Goal: Transaction & Acquisition: Purchase product/service

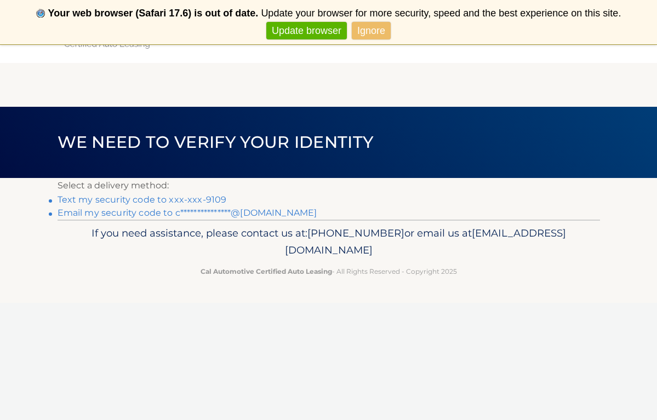
click at [149, 199] on link "Text my security code to xxx-xxx-9109" at bounding box center [142, 200] width 169 height 10
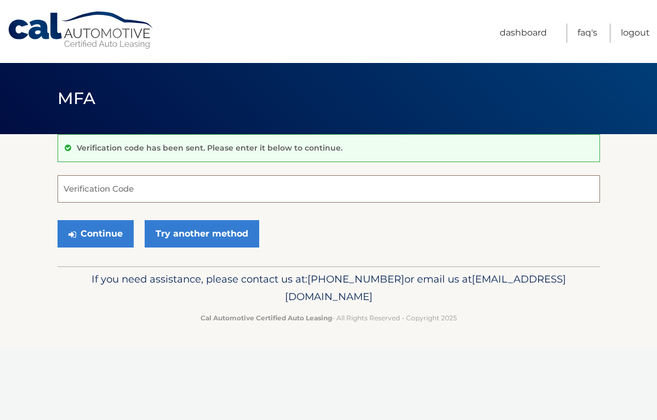
click at [142, 193] on input "Verification Code" at bounding box center [329, 188] width 542 height 27
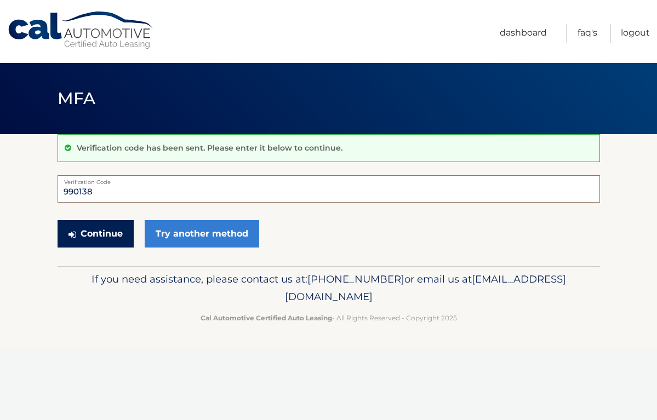
type input "990138"
click at [90, 221] on button "Continue" at bounding box center [96, 233] width 76 height 27
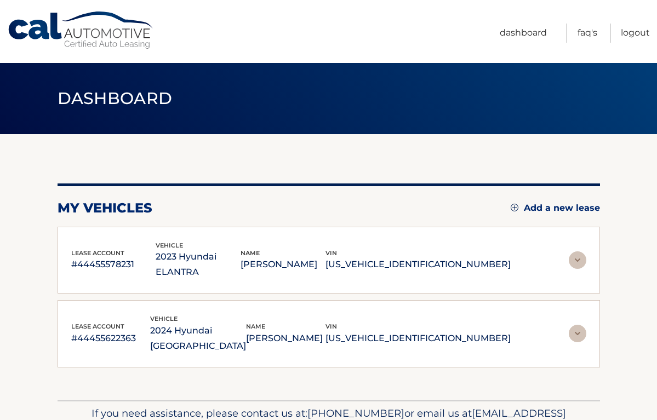
click at [582, 251] on img at bounding box center [578, 260] width 18 height 18
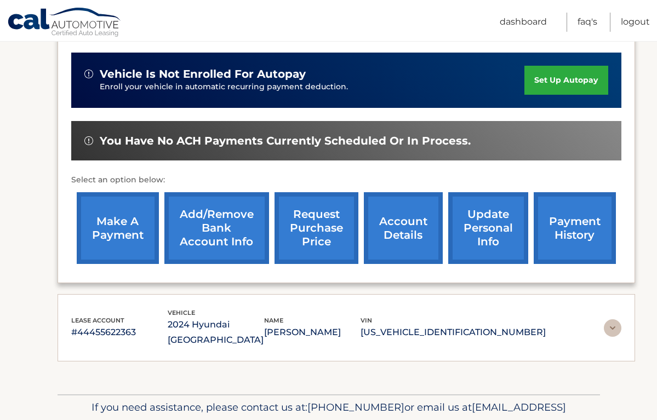
scroll to position [283, 0]
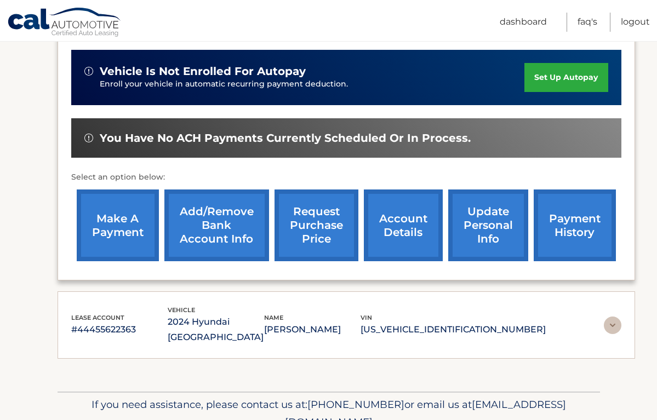
click at [611, 317] on img at bounding box center [613, 326] width 18 height 18
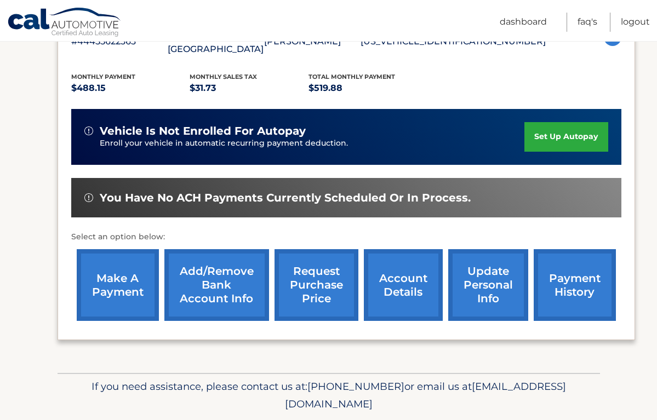
scroll to position [570, 0]
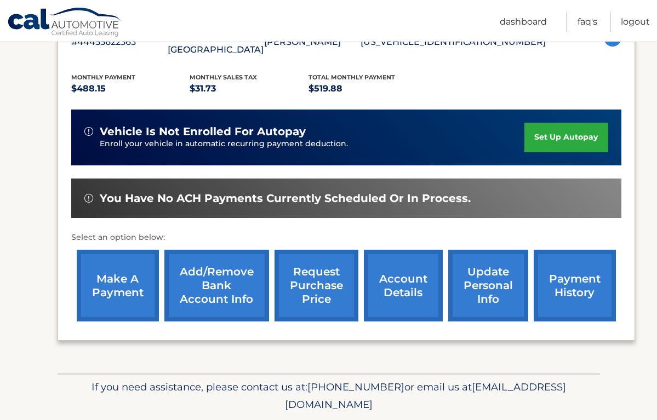
click at [135, 250] on link "make a payment" at bounding box center [118, 286] width 82 height 72
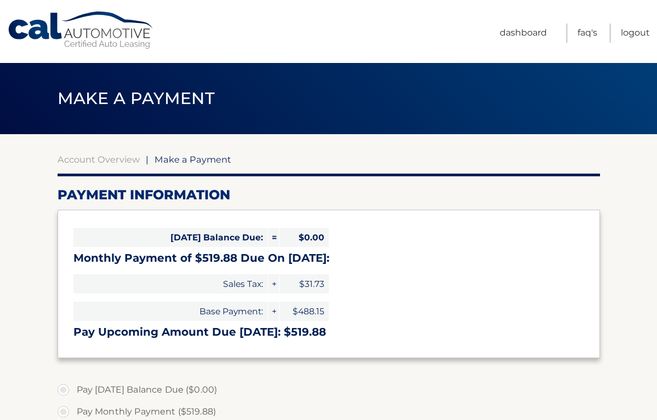
select select "ODJlMWY0ZDEtYzUzYS00YzIzLTkzOGEtNjZjYWNlNzA1ZjUz"
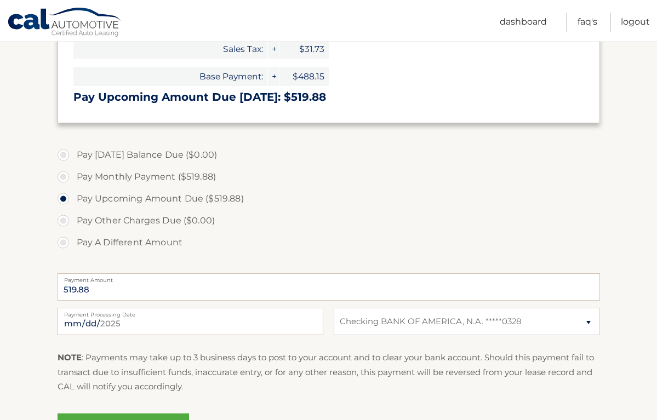
scroll to position [236, 0]
click at [130, 319] on input "2025-08-12" at bounding box center [191, 320] width 266 height 27
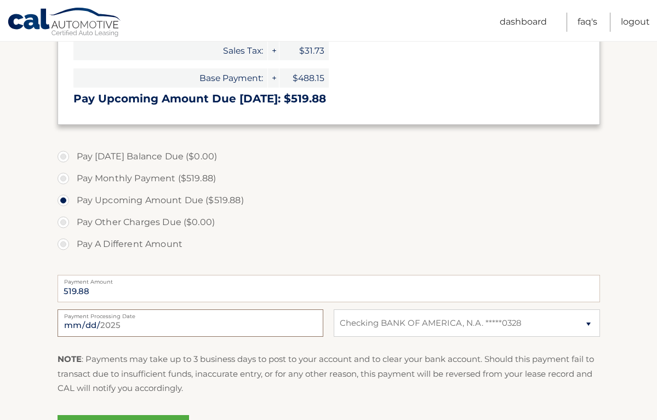
scroll to position [234, 0]
click at [85, 330] on input "2025-08-12" at bounding box center [191, 322] width 266 height 27
type input "2025-08-16"
click at [353, 251] on label "Pay A Different Amount" at bounding box center [329, 244] width 542 height 22
click at [73, 250] on input "Pay A Different Amount" at bounding box center [67, 242] width 11 height 18
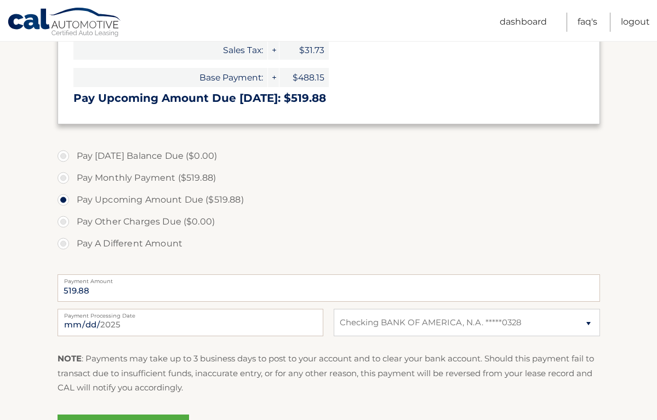
radio input "true"
click at [65, 197] on label "Pay Upcoming Amount Due ($519.88)" at bounding box center [329, 200] width 542 height 22
click at [65, 197] on input "Pay Upcoming Amount Due ($519.88)" at bounding box center [67, 198] width 11 height 18
radio input "true"
type input "519.88"
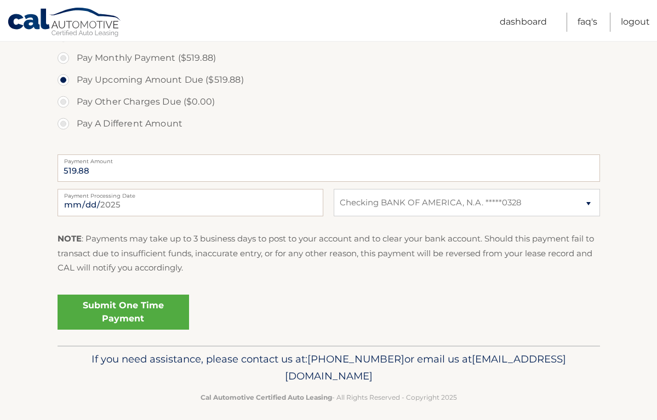
scroll to position [356, 0]
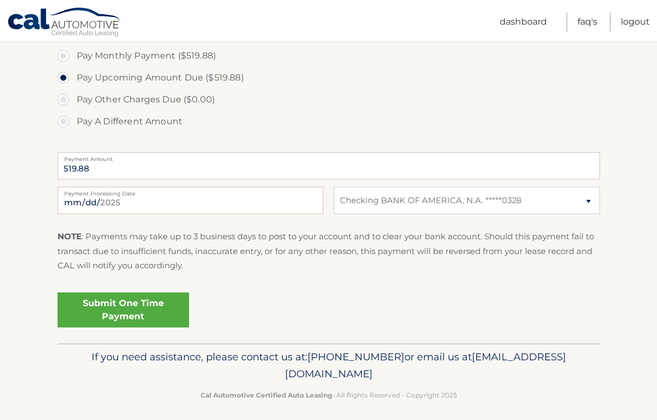
click at [135, 310] on link "Submit One Time Payment" at bounding box center [124, 310] width 132 height 35
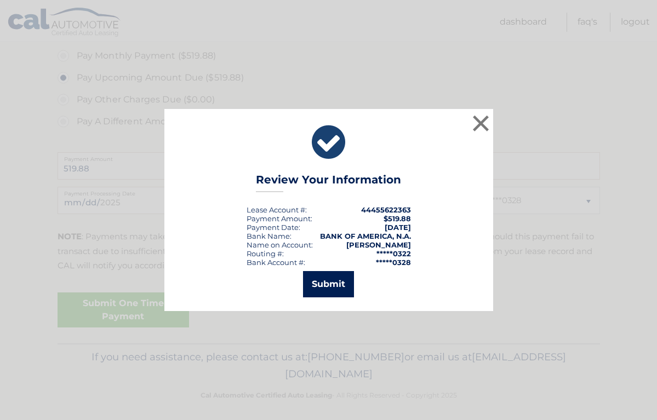
click at [324, 280] on button "Submit" at bounding box center [328, 284] width 51 height 26
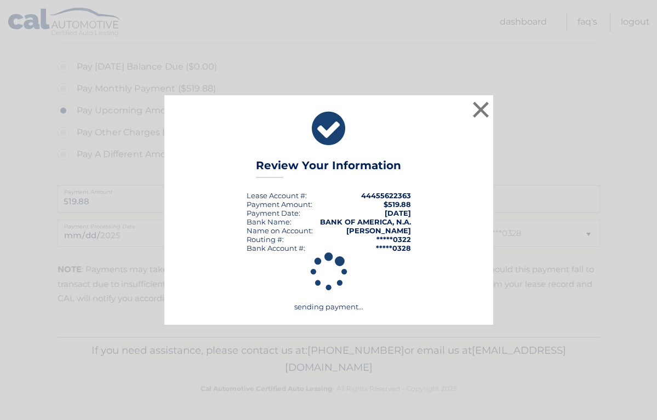
scroll to position [321, 0]
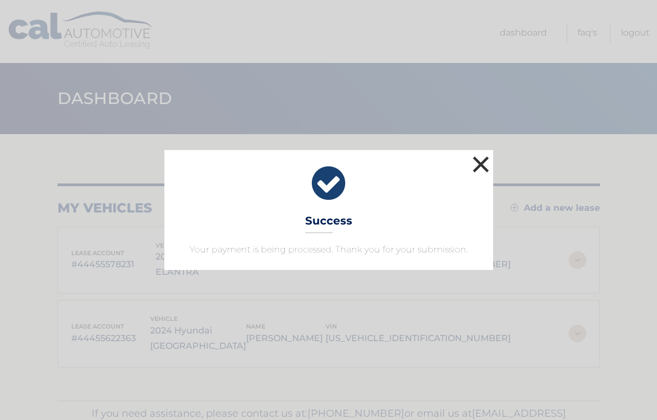
click at [483, 164] on button "×" at bounding box center [481, 164] width 22 height 22
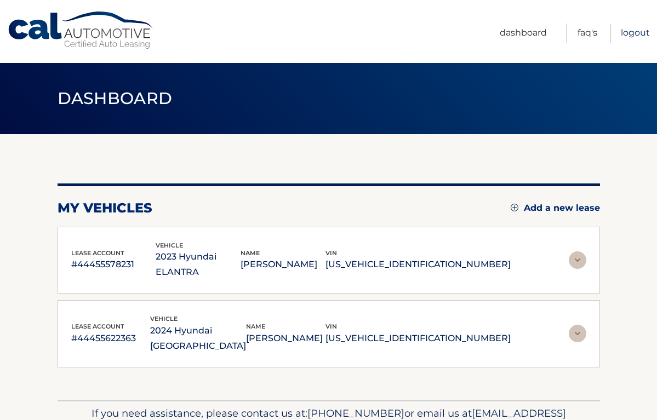
click at [636, 36] on link "Logout" at bounding box center [635, 33] width 29 height 19
